Goal: Task Accomplishment & Management: Manage account settings

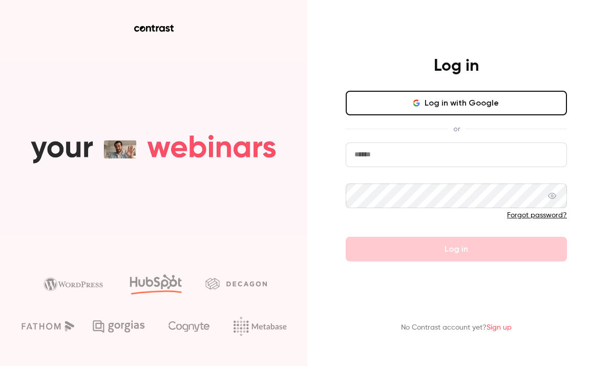
click at [401, 103] on button "Log in with Google" at bounding box center [456, 103] width 221 height 25
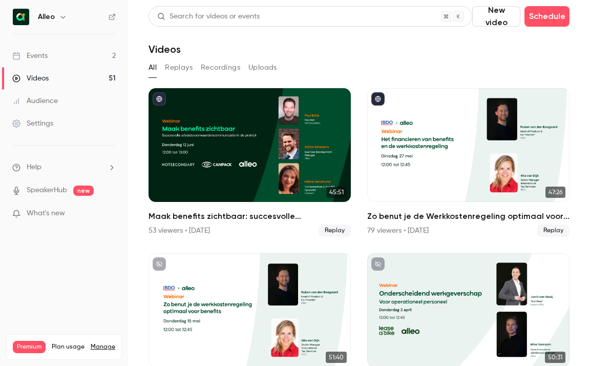
click at [90, 55] on link "Events 2" at bounding box center [64, 56] width 128 height 23
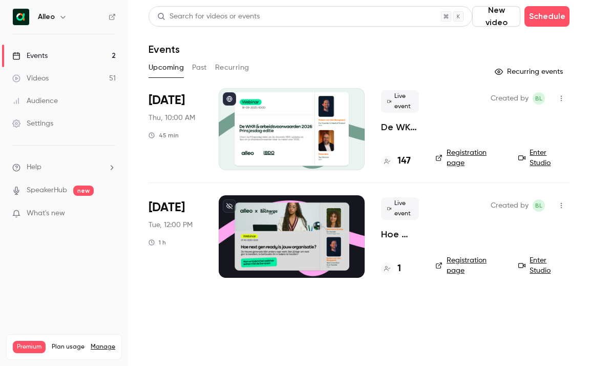
click at [401, 235] on p "Hoe next gen ready is jouw organisatie? Alleo x The Recharge Club" at bounding box center [400, 234] width 38 height 12
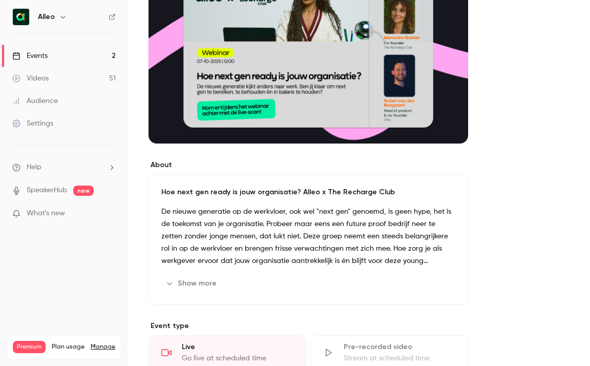
scroll to position [142, 0]
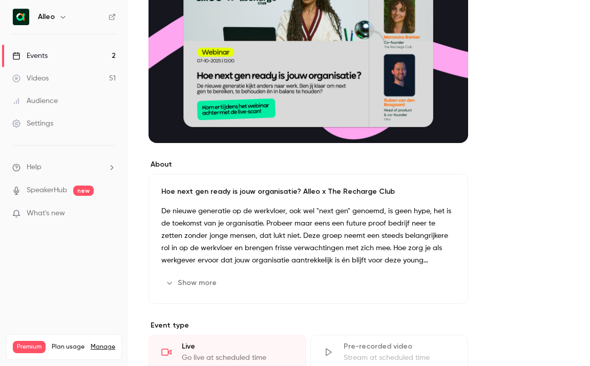
click at [172, 280] on icon "button" at bounding box center [170, 283] width 8 height 8
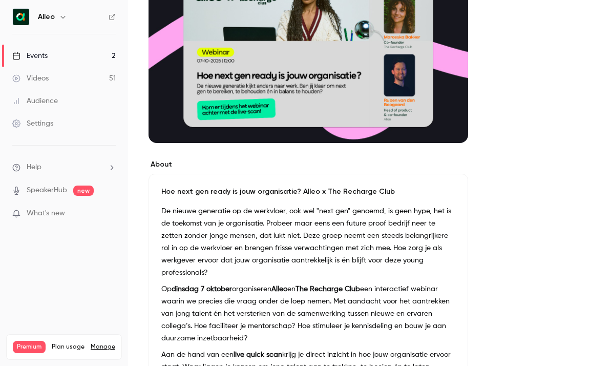
scroll to position [24, 0]
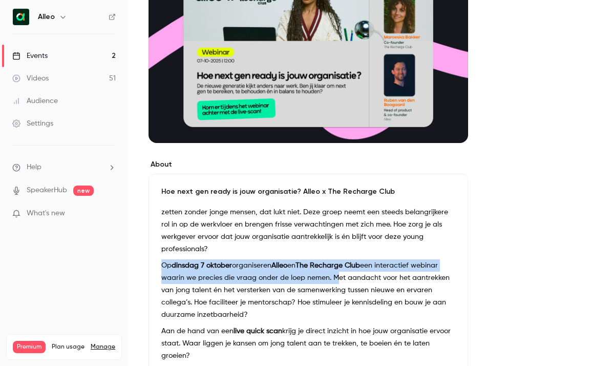
copy p "Op [DATE] organiseren Alleo en The Recharge Club een interactief webinar waarin…"
drag, startPoint x: 163, startPoint y: 250, endPoint x: 331, endPoint y: 268, distance: 168.0
click at [331, 268] on p "Op [DATE] organiseren Alleo en The Recharge Club een interactief webinar waarin…" at bounding box center [308, 290] width 294 height 62
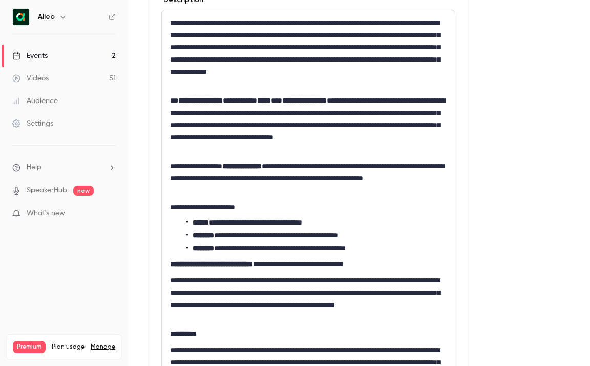
scroll to position [390, 0]
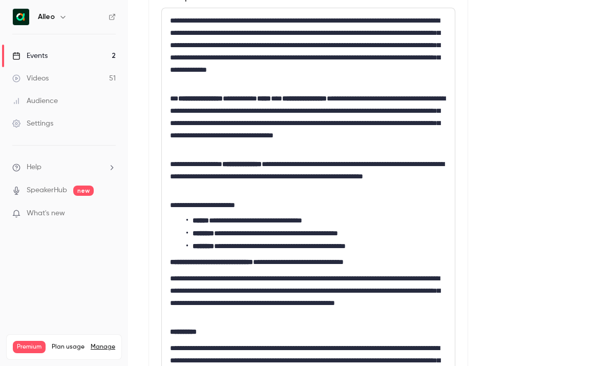
click at [245, 241] on li "**********" at bounding box center [317, 246] width 260 height 11
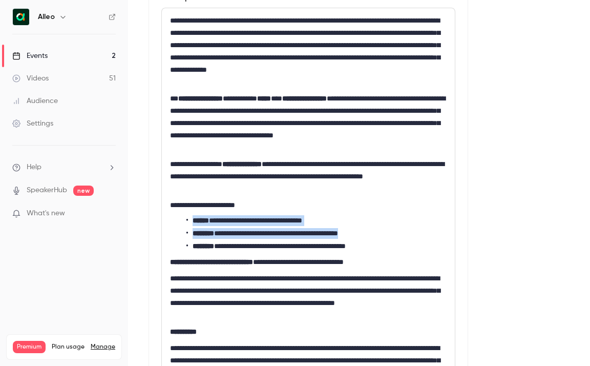
drag, startPoint x: 193, startPoint y: 218, endPoint x: 399, endPoint y: 230, distance: 205.9
click at [399, 230] on ul "**********" at bounding box center [308, 233] width 277 height 36
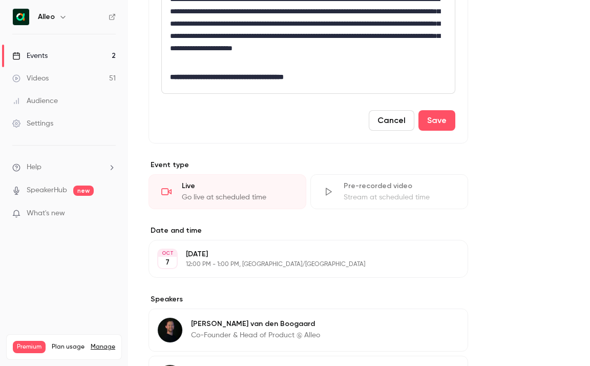
scroll to position [913, 0]
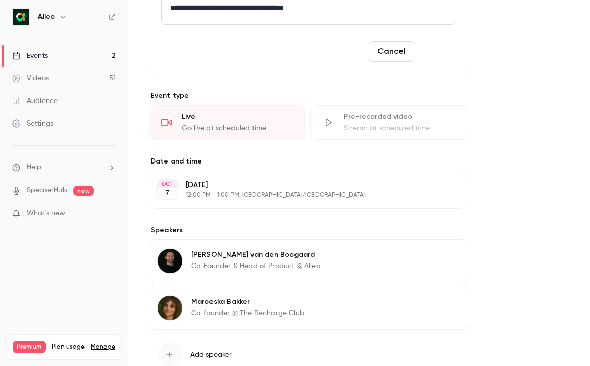
click at [451, 62] on button "Save" at bounding box center [437, 51] width 37 height 21
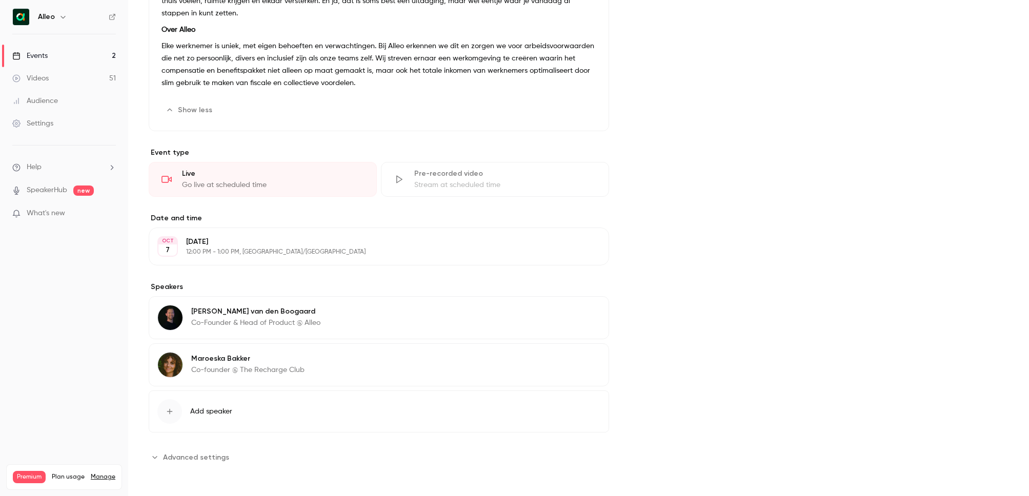
scroll to position [352, 0]
click at [98, 57] on link "Events 2" at bounding box center [64, 56] width 128 height 23
